Goal: Navigation & Orientation: Find specific page/section

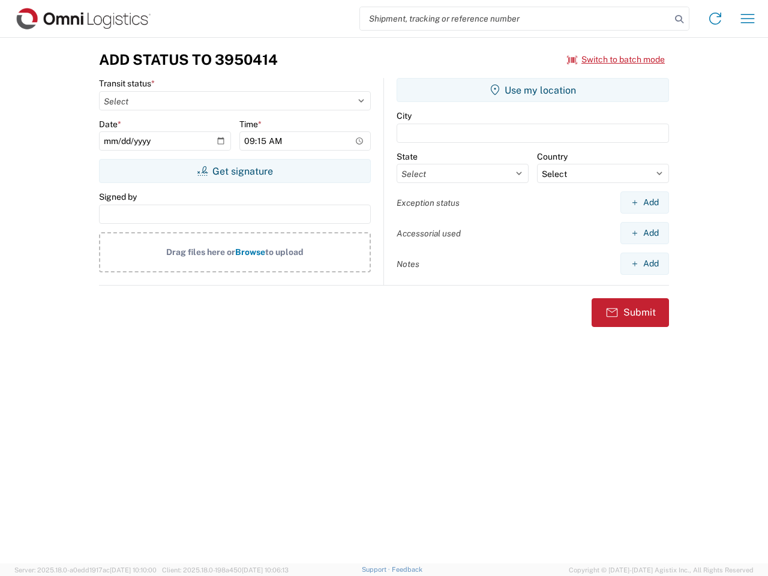
click at [515, 19] on input "search" at bounding box center [515, 18] width 311 height 23
click at [679, 19] on icon at bounding box center [679, 19] width 17 height 17
click at [715, 19] on icon at bounding box center [714, 18] width 19 height 19
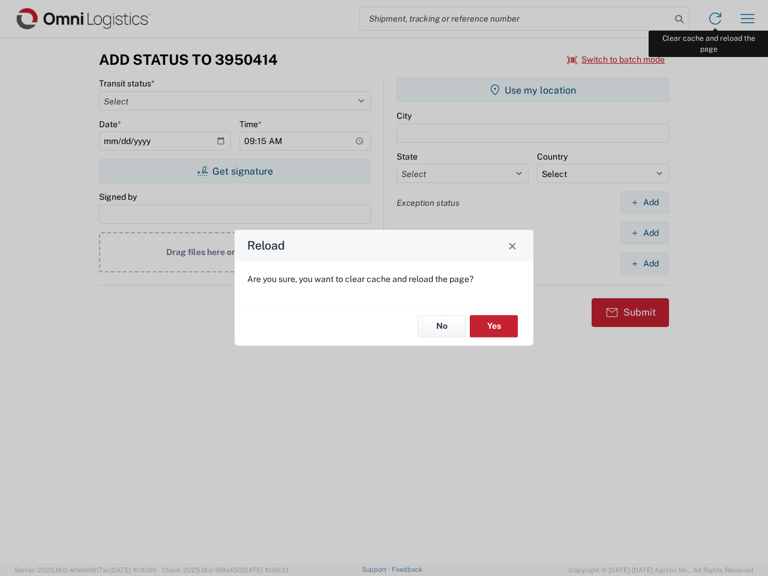
click at [747, 19] on div "Reload Are you sure, you want to clear cache and reload the page? No Yes" at bounding box center [384, 288] width 768 height 576
click at [616, 59] on div "Reload Are you sure, you want to clear cache and reload the page? No Yes" at bounding box center [384, 288] width 768 height 576
click at [235, 171] on div "Reload Are you sure, you want to clear cache and reload the page? No Yes" at bounding box center [384, 288] width 768 height 576
click at [533, 90] on div "Reload Are you sure, you want to clear cache and reload the page? No Yes" at bounding box center [384, 288] width 768 height 576
click at [644, 202] on div "Reload Are you sure, you want to clear cache and reload the page? No Yes" at bounding box center [384, 288] width 768 height 576
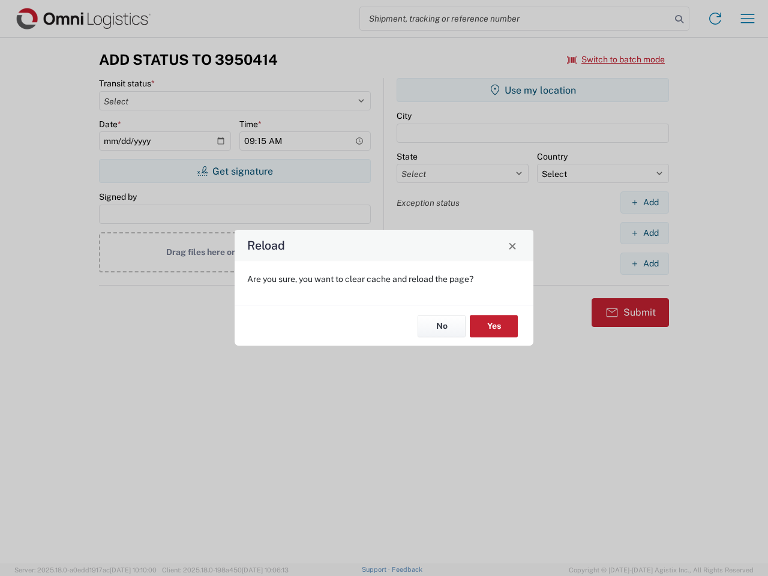
click at [644, 233] on div "Reload Are you sure, you want to clear cache and reload the page? No Yes" at bounding box center [384, 288] width 768 height 576
click at [644, 263] on div "Reload Are you sure, you want to clear cache and reload the page? No Yes" at bounding box center [384, 288] width 768 height 576
